Goal: Task Accomplishment & Management: Manage account settings

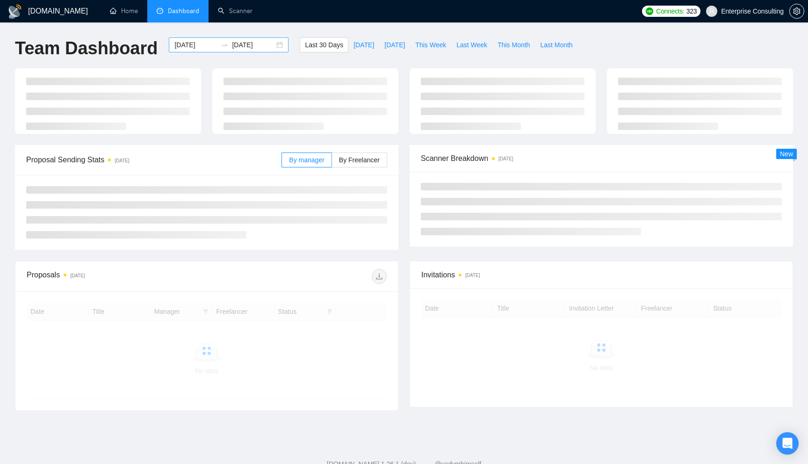
click at [272, 47] on div "[DATE] [DATE]" at bounding box center [229, 44] width 120 height 15
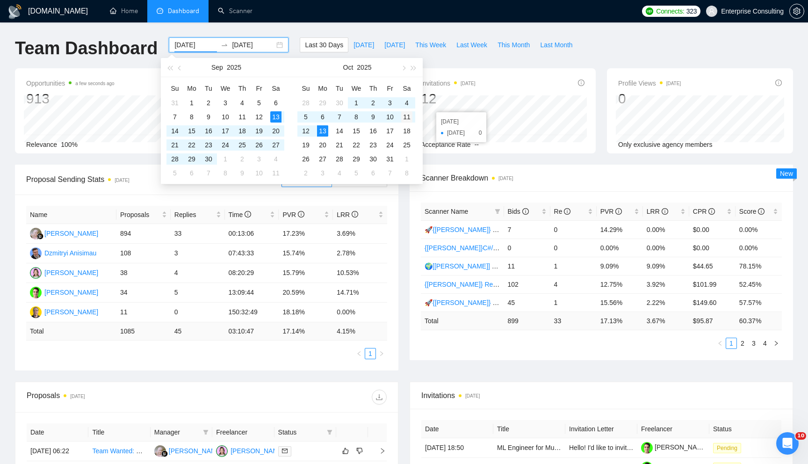
type input "[DATE]"
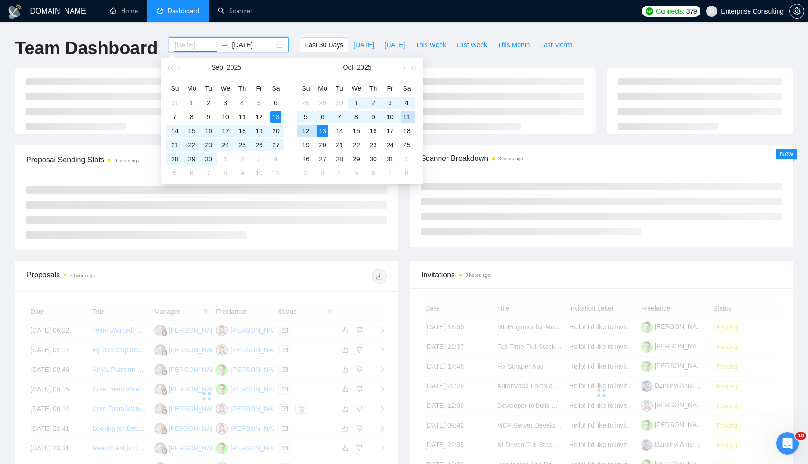
click at [407, 121] on div "11" at bounding box center [406, 116] width 11 height 11
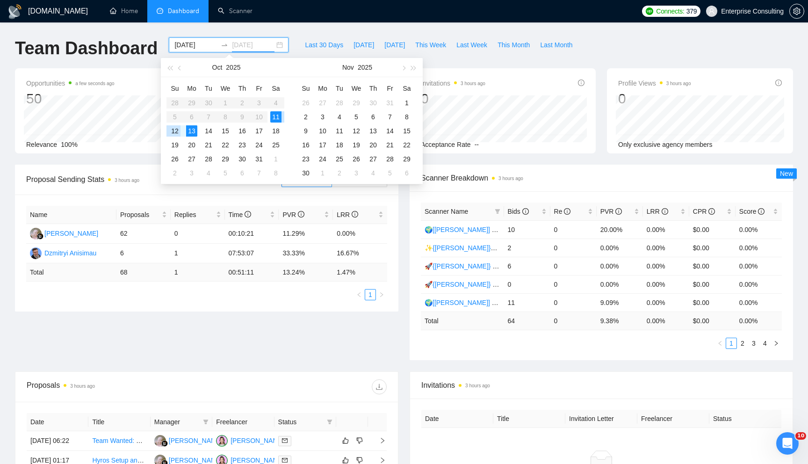
click at [176, 133] on div "12" at bounding box center [174, 130] width 11 height 11
type input "[DATE]"
click at [317, 335] on div "Proposal Sending Stats 3 hours ago By manager By Freelancer Name Proposals Repl…" at bounding box center [404, 268] width 790 height 207
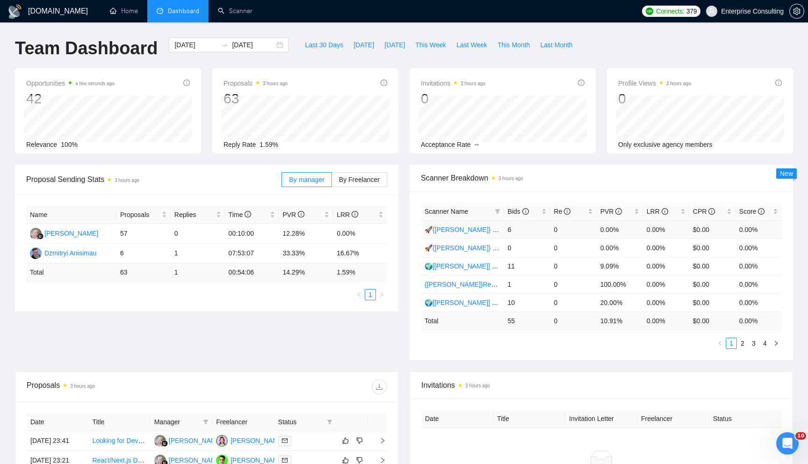
click at [455, 226] on link "🚀{[PERSON_NAME]} Python | Django | AI /" at bounding box center [489, 229] width 129 height 7
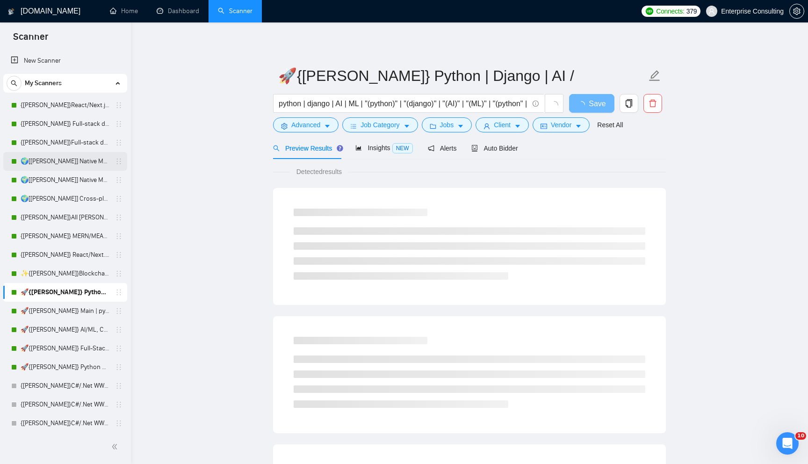
click at [61, 167] on link "🌍[[PERSON_NAME]] Native Mobile WW" at bounding box center [65, 161] width 89 height 19
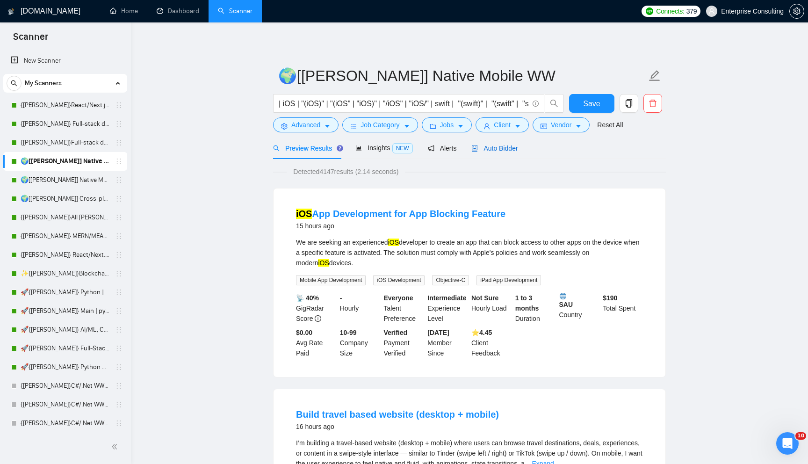
click at [487, 147] on span "Auto Bidder" at bounding box center [495, 148] width 46 height 7
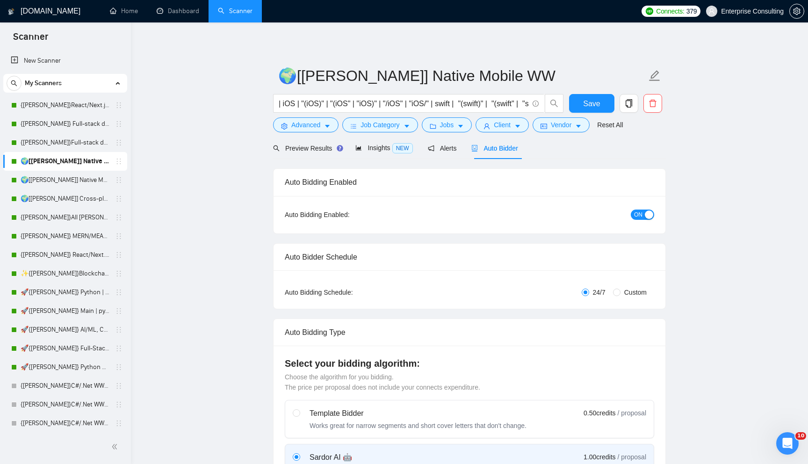
click at [648, 215] on div "button" at bounding box center [649, 215] width 8 height 8
click at [589, 109] on span "Save" at bounding box center [591, 104] width 17 height 12
click at [70, 205] on link "🌍[[PERSON_NAME]] Cross-platform Mobile WW" at bounding box center [65, 198] width 89 height 19
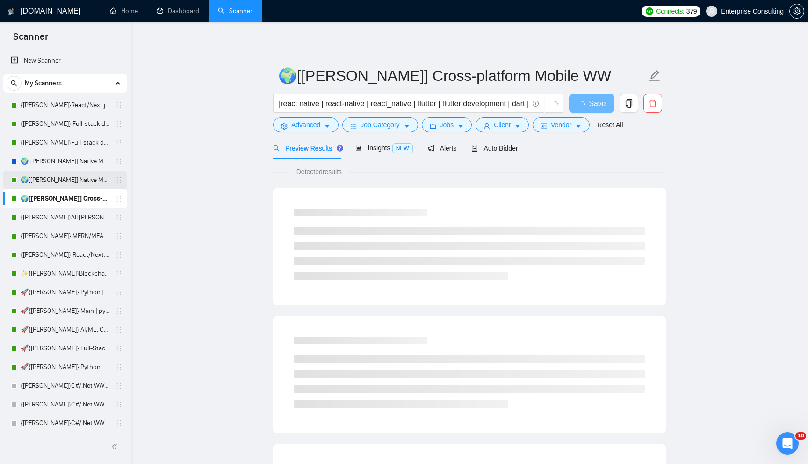
click at [59, 171] on link "🌍[[PERSON_NAME]] Native Mobile WW" at bounding box center [65, 180] width 89 height 19
click at [59, 159] on link "🌍[[PERSON_NAME]] Native Mobile WW" at bounding box center [65, 161] width 89 height 19
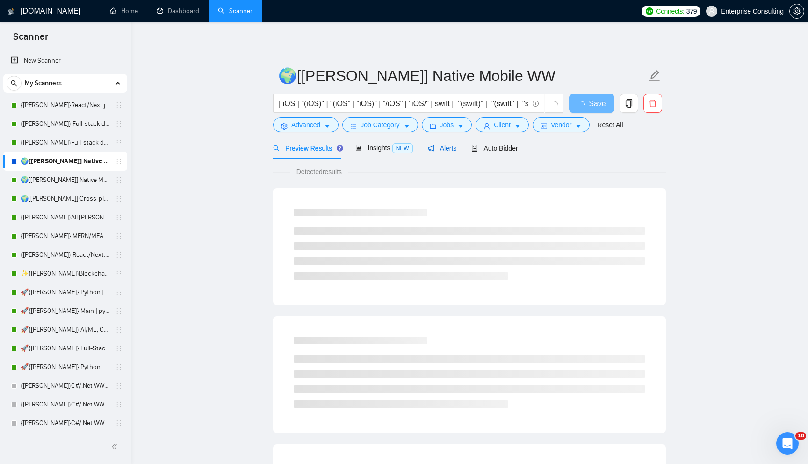
click at [433, 153] on div "Alerts" at bounding box center [442, 148] width 29 height 10
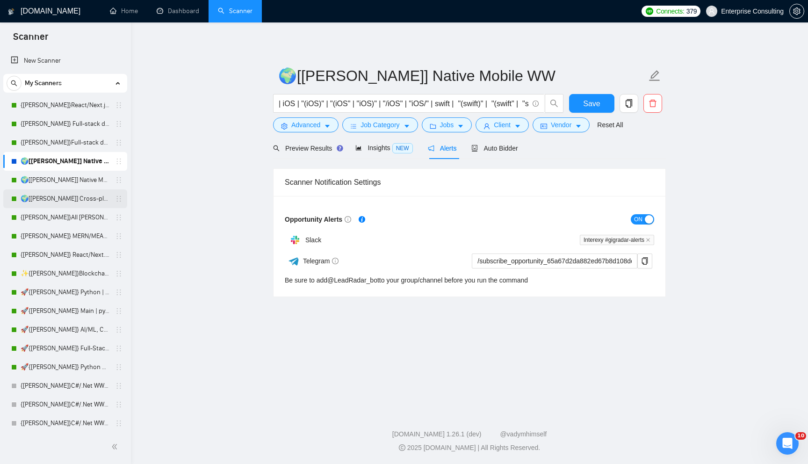
click at [89, 198] on link "🌍[[PERSON_NAME]] Cross-platform Mobile WW" at bounding box center [65, 198] width 89 height 19
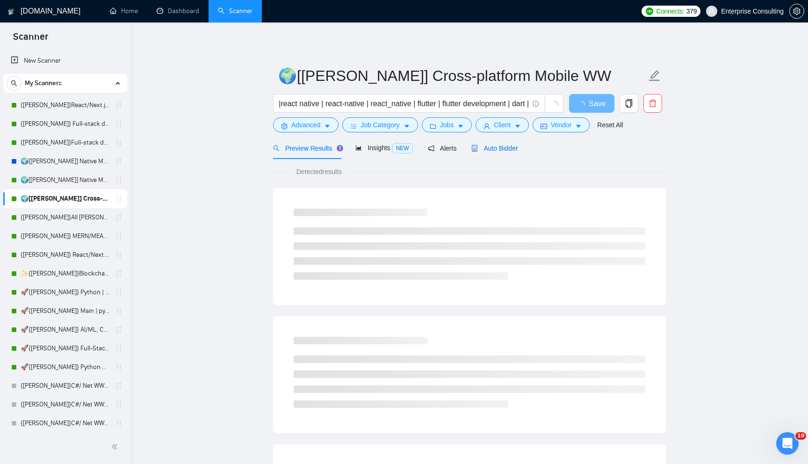
click at [507, 145] on span "Auto Bidder" at bounding box center [495, 148] width 46 height 7
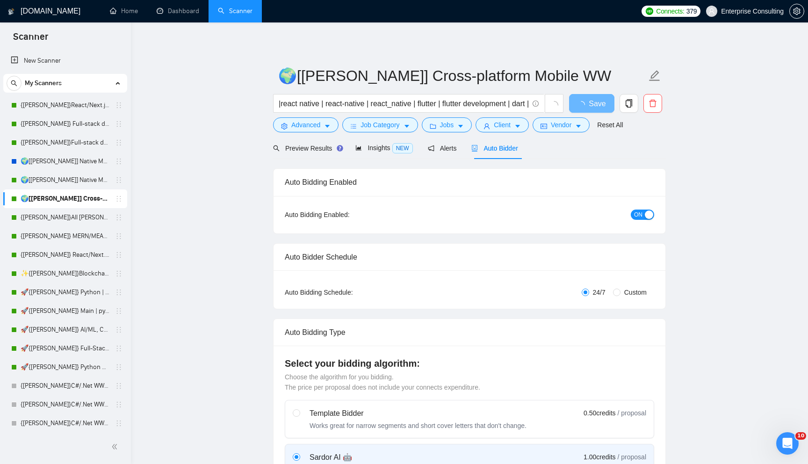
click at [643, 218] on button "ON" at bounding box center [642, 215] width 23 height 10
click at [595, 108] on span "Save" at bounding box center [591, 104] width 17 height 12
